Goal: Check status: Check status

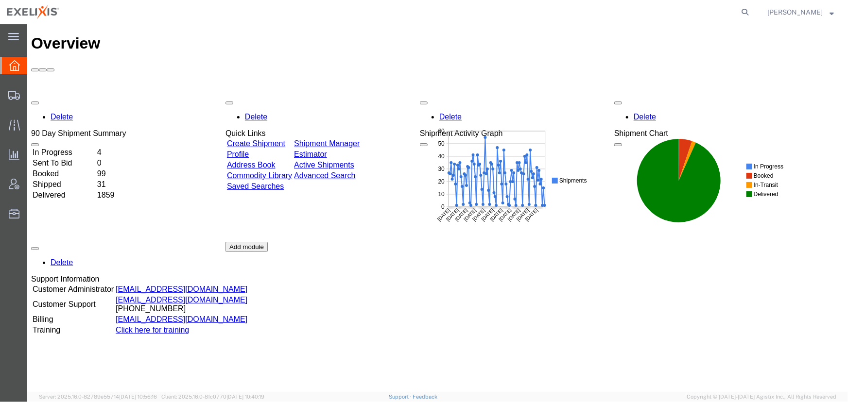
click at [749, 3] on form at bounding box center [745, 12] width 16 height 24
click at [746, 10] on icon at bounding box center [745, 12] width 14 height 14
click at [603, 10] on input "search" at bounding box center [590, 11] width 295 height 23
type input "S1024644"
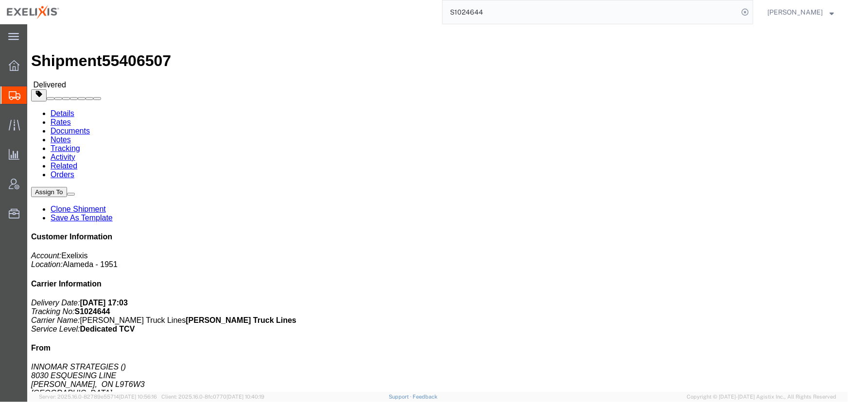
click span "button"
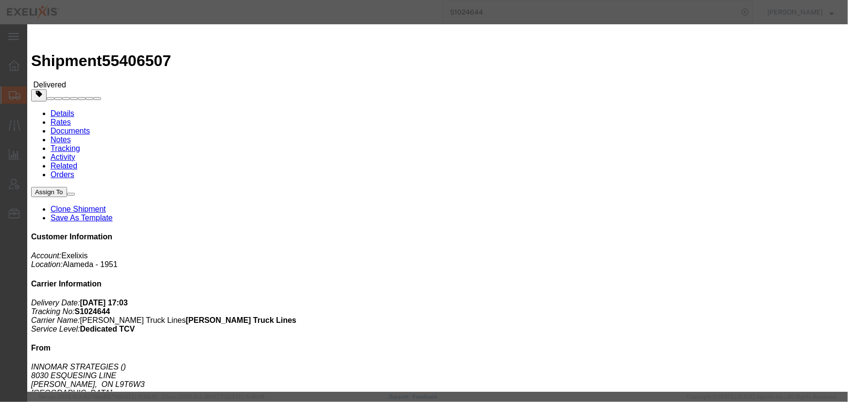
click icon "button"
click button "Save"
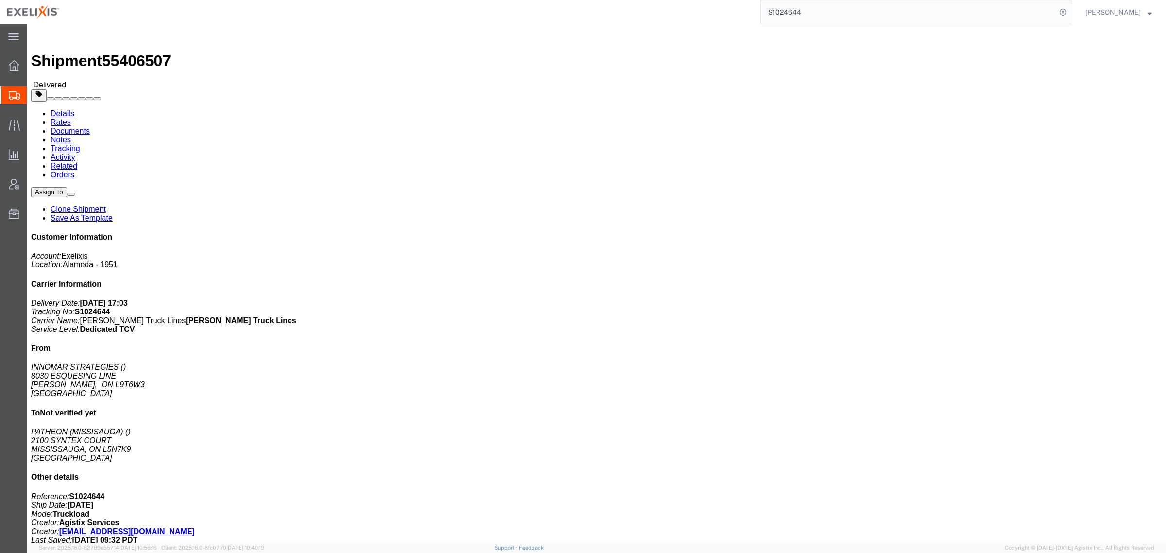
drag, startPoint x: 838, startPoint y: 0, endPoint x: 749, endPoint y: 217, distance: 234.6
click div "Leg 1 - Truckload"
click link "Documents"
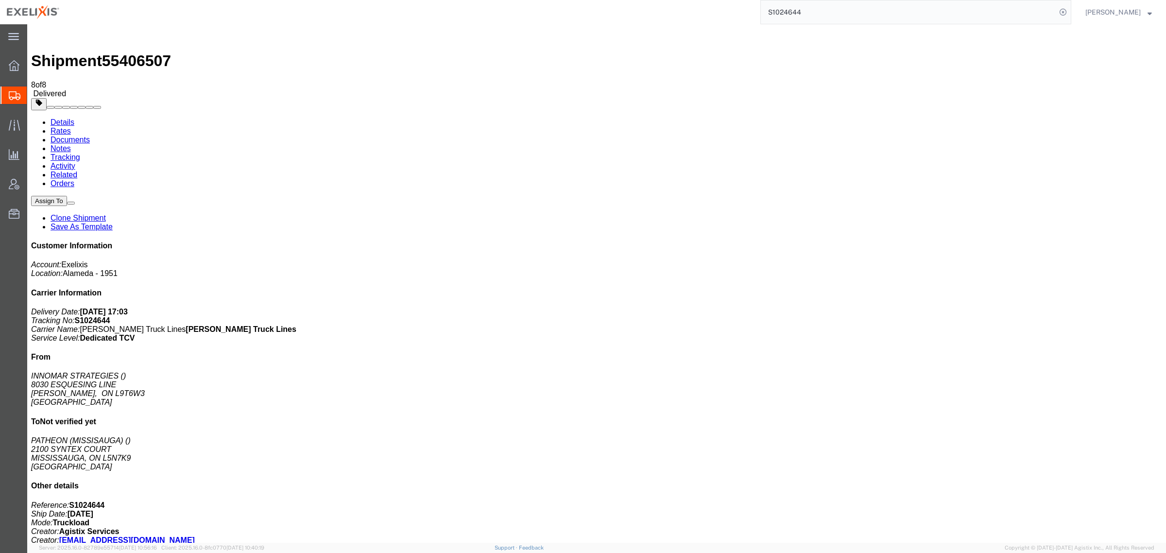
click at [66, 118] on link "Details" at bounding box center [63, 122] width 24 height 8
click link "Rates"
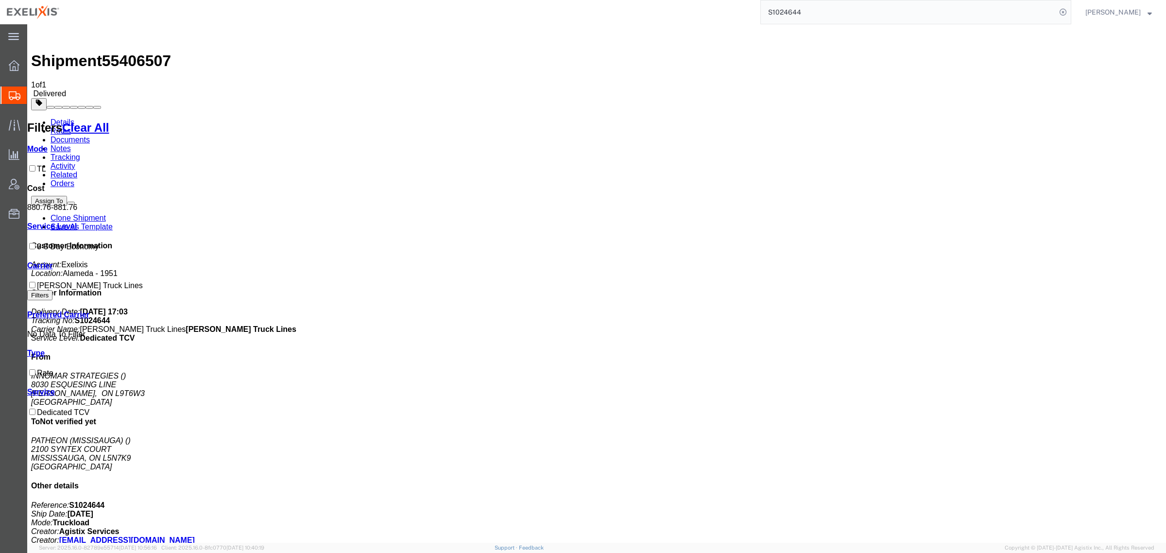
click at [52, 118] on link "Details" at bounding box center [63, 122] width 24 height 8
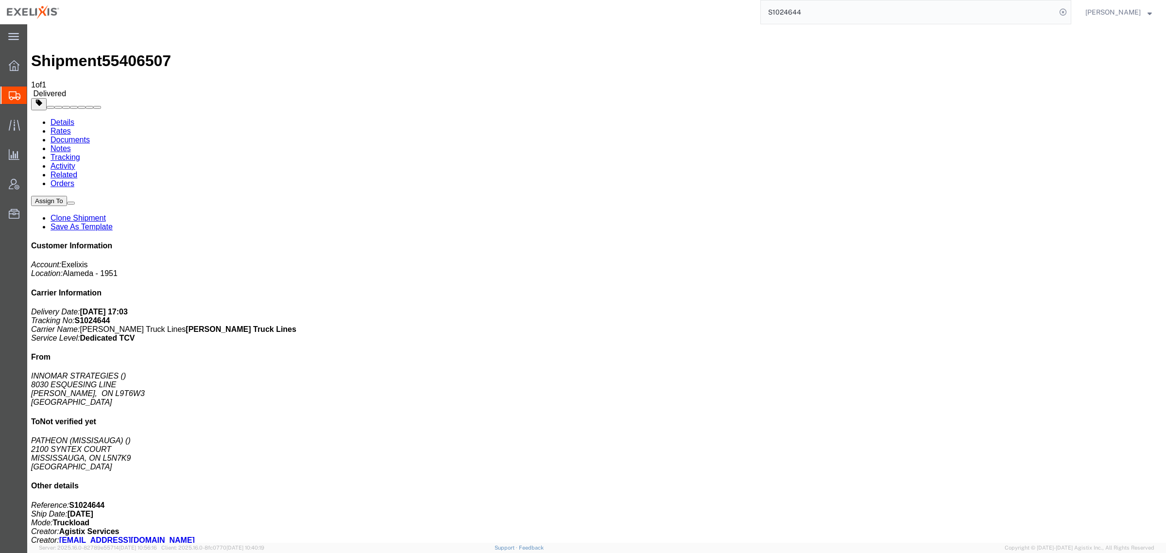
click div "1 Your Packaging Total weight: 115.83 LBS ( dim ) Dimensions: L x W x H IN Devi…"
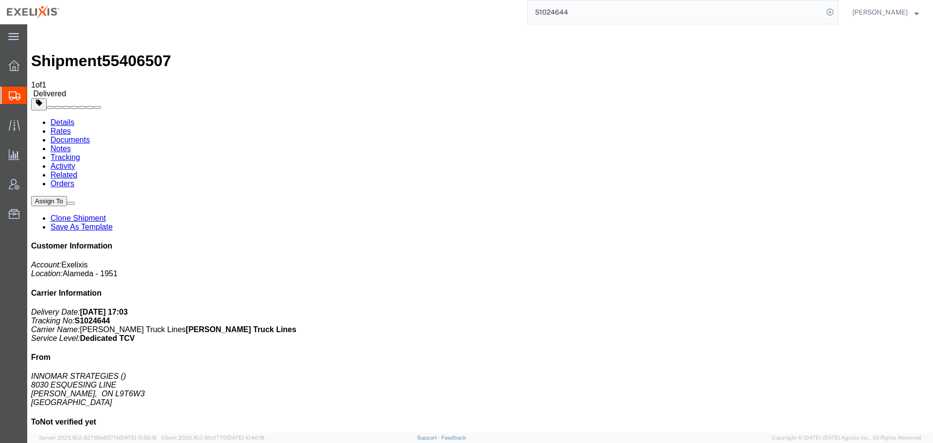
drag, startPoint x: 1146, startPoint y: 0, endPoint x: 428, endPoint y: 162, distance: 736.0
click div "Ship From INNOMAR STRATEGIES [STREET_ADDRESS] Ship To Not verified yet PATHEON …"
